Goal: Task Accomplishment & Management: Use online tool/utility

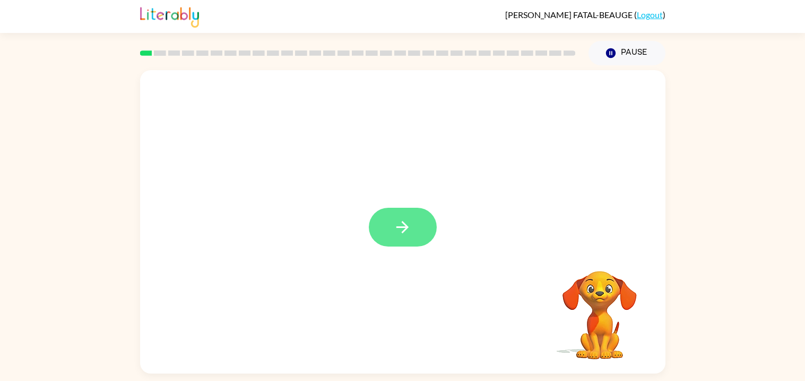
click at [388, 225] on button "button" at bounding box center [403, 227] width 68 height 39
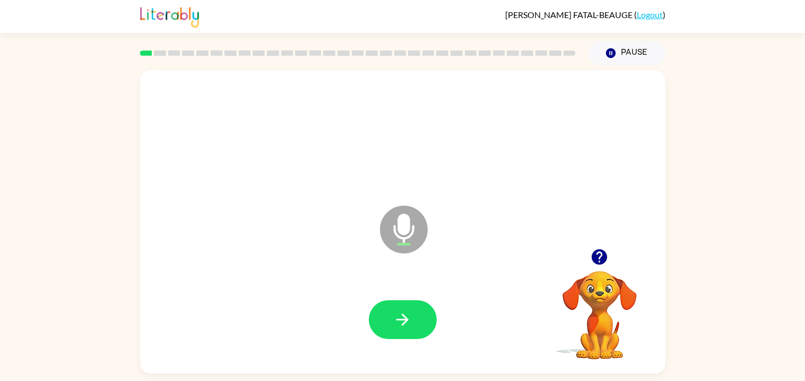
click at [388, 225] on icon at bounding box center [404, 229] width 48 height 48
click at [404, 313] on icon "button" at bounding box center [402, 319] width 19 height 19
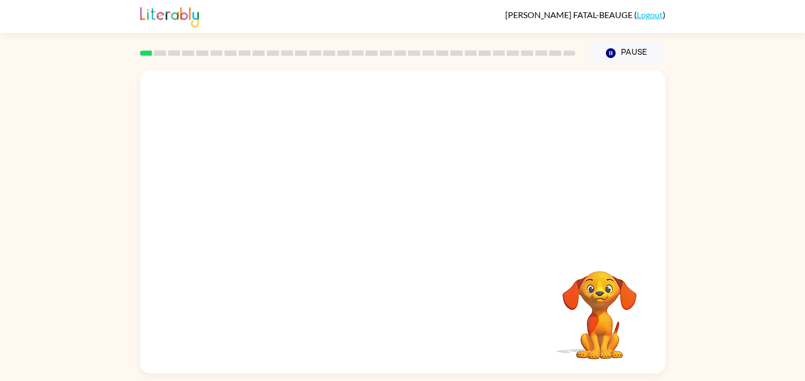
click at [404, 313] on div "Your browser must support playing .mp4 files to use Literably. Please try using…" at bounding box center [403, 221] width 526 height 303
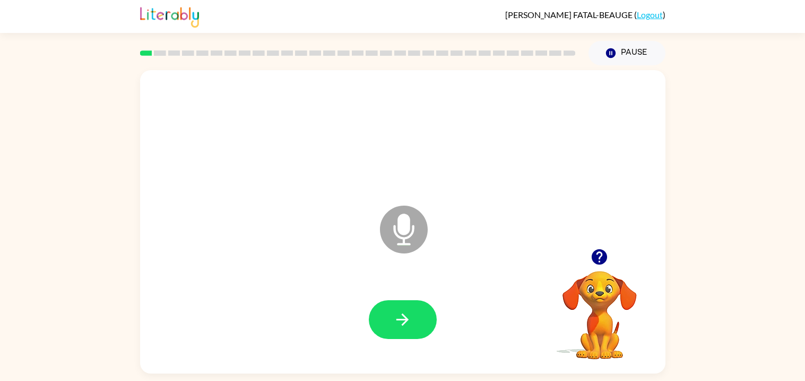
click at [404, 313] on icon "button" at bounding box center [402, 319] width 19 height 19
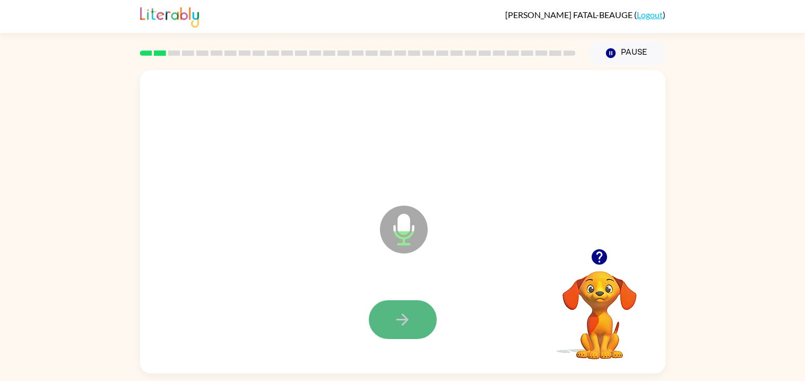
click at [404, 314] on icon "button" at bounding box center [402, 319] width 19 height 19
click at [400, 316] on icon "button" at bounding box center [402, 319] width 19 height 19
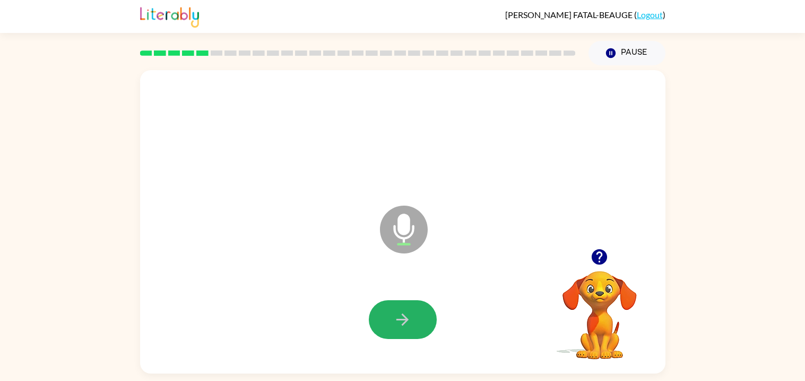
click at [400, 316] on icon "button" at bounding box center [402, 319] width 19 height 19
click at [400, 319] on icon "button" at bounding box center [403, 319] width 12 height 12
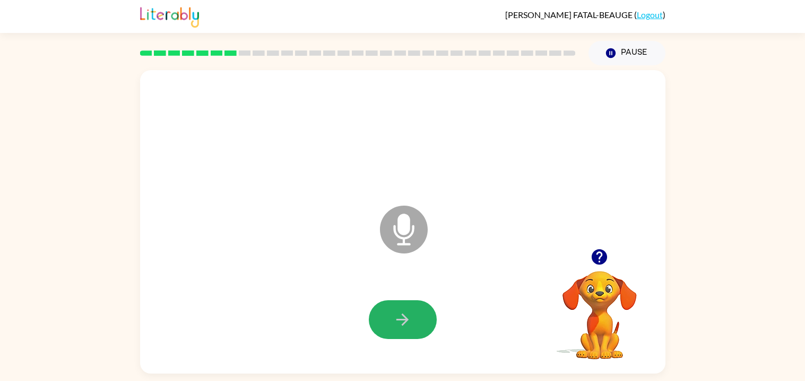
click at [400, 319] on icon "button" at bounding box center [403, 319] width 12 height 12
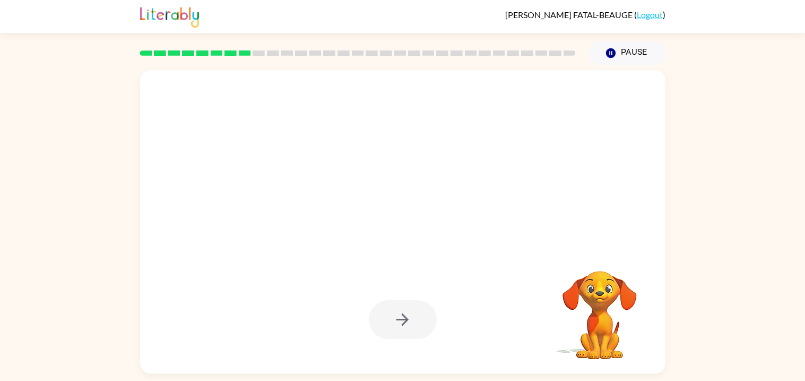
click at [403, 319] on div at bounding box center [403, 319] width 68 height 39
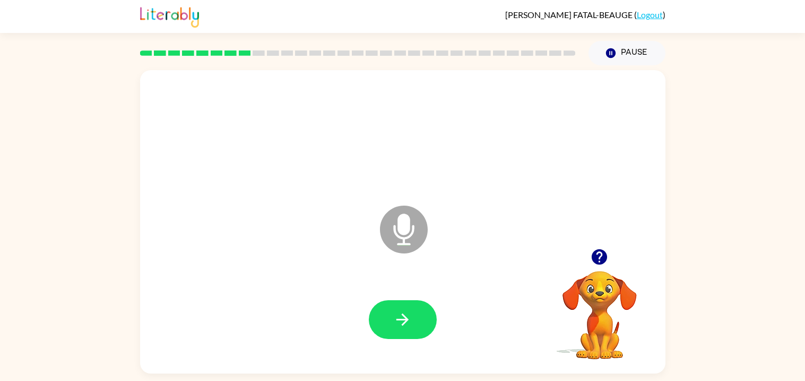
click at [403, 319] on icon "button" at bounding box center [403, 319] width 12 height 12
click at [500, 289] on div at bounding box center [403, 319] width 504 height 87
click at [415, 309] on button "button" at bounding box center [403, 319] width 68 height 39
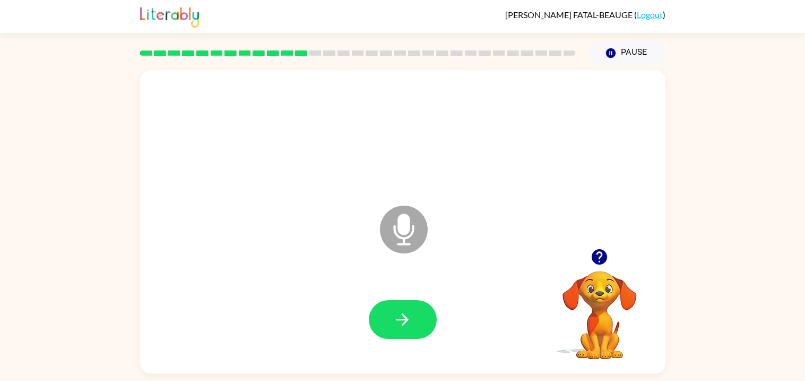
click at [415, 309] on button "button" at bounding box center [403, 319] width 68 height 39
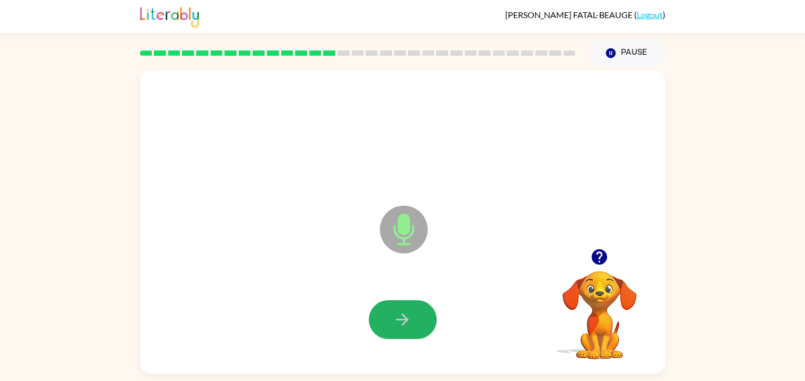
click at [415, 309] on button "button" at bounding box center [403, 319] width 68 height 39
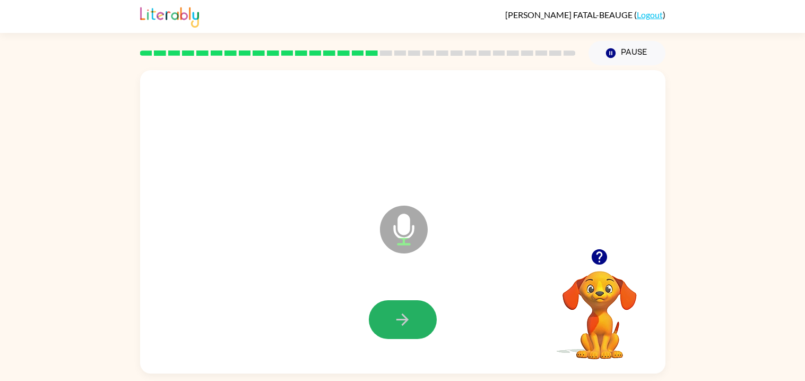
click at [415, 309] on button "button" at bounding box center [403, 319] width 68 height 39
click at [415, 311] on button "button" at bounding box center [403, 319] width 68 height 39
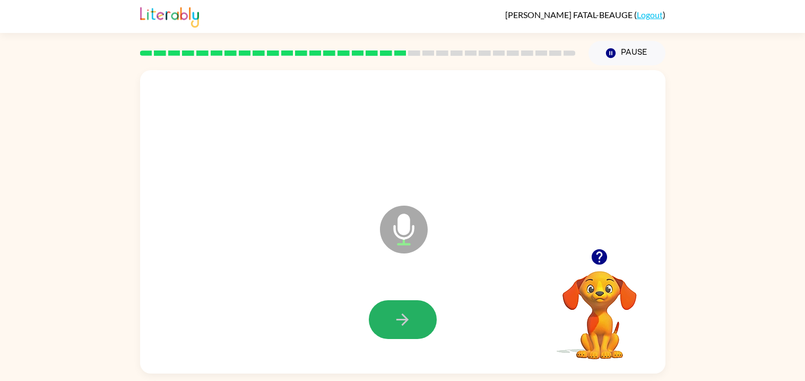
click at [415, 311] on button "button" at bounding box center [403, 319] width 68 height 39
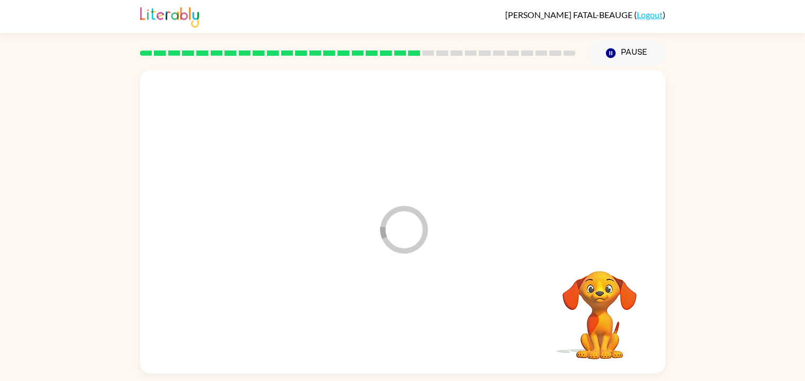
click at [415, 311] on div at bounding box center [403, 319] width 504 height 87
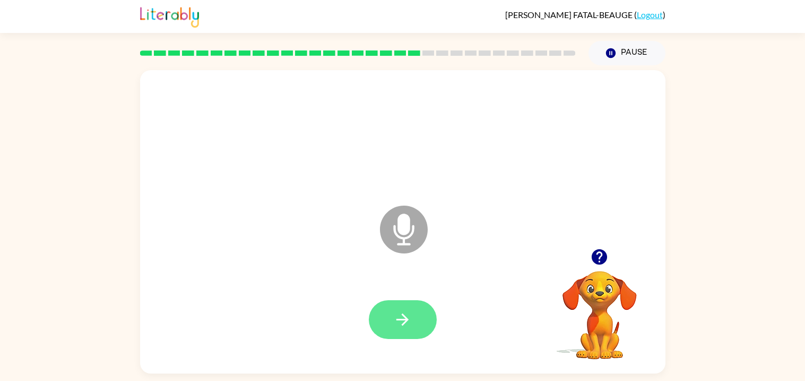
click at [415, 311] on button "button" at bounding box center [403, 319] width 68 height 39
click at [415, 313] on button "button" at bounding box center [403, 319] width 68 height 39
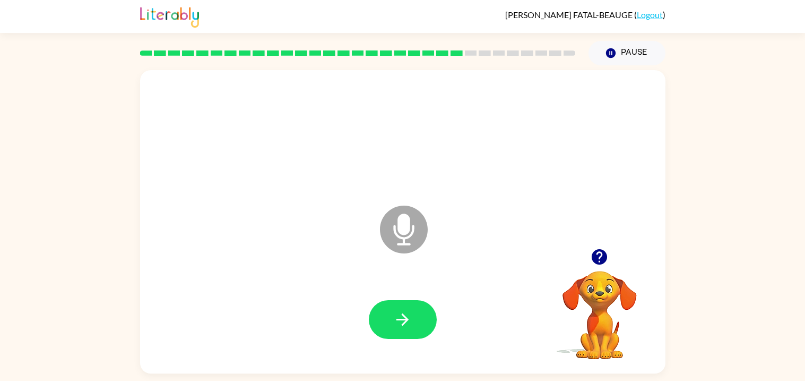
click at [415, 313] on button "button" at bounding box center [403, 319] width 68 height 39
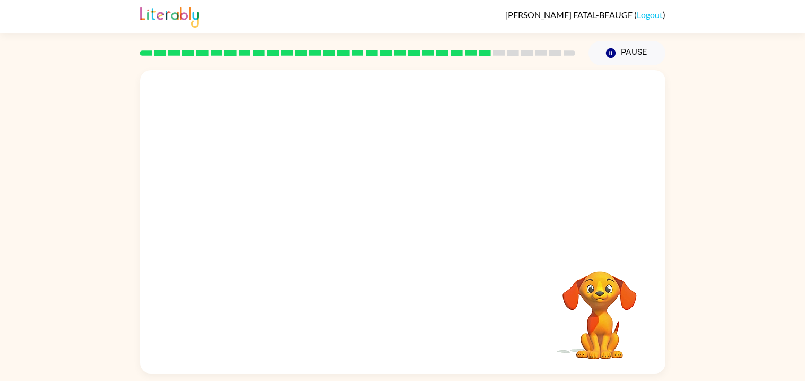
click at [415, 313] on div "Your browser must support playing .mp4 files to use Literably. Please try using…" at bounding box center [403, 221] width 526 height 303
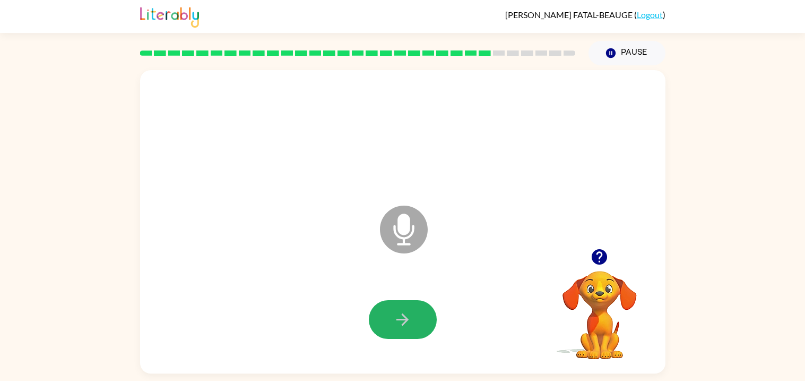
click at [415, 313] on button "button" at bounding box center [403, 319] width 68 height 39
click at [415, 314] on button "button" at bounding box center [403, 319] width 68 height 39
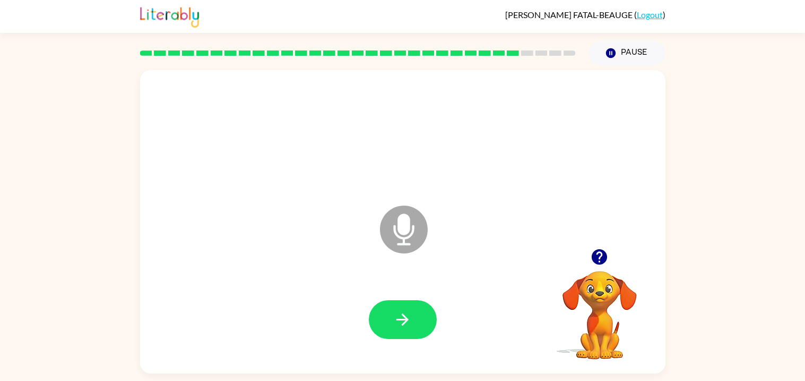
click at [415, 314] on button "button" at bounding box center [403, 319] width 68 height 39
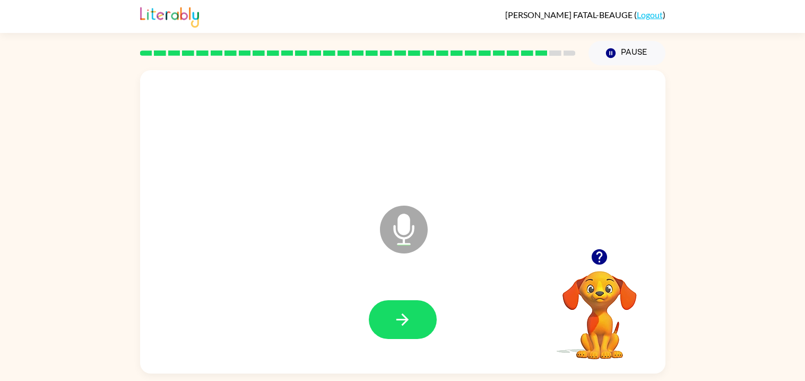
click at [415, 314] on button "button" at bounding box center [403, 319] width 68 height 39
